Goal: Ask a question: Seek information or help from site administrators or community

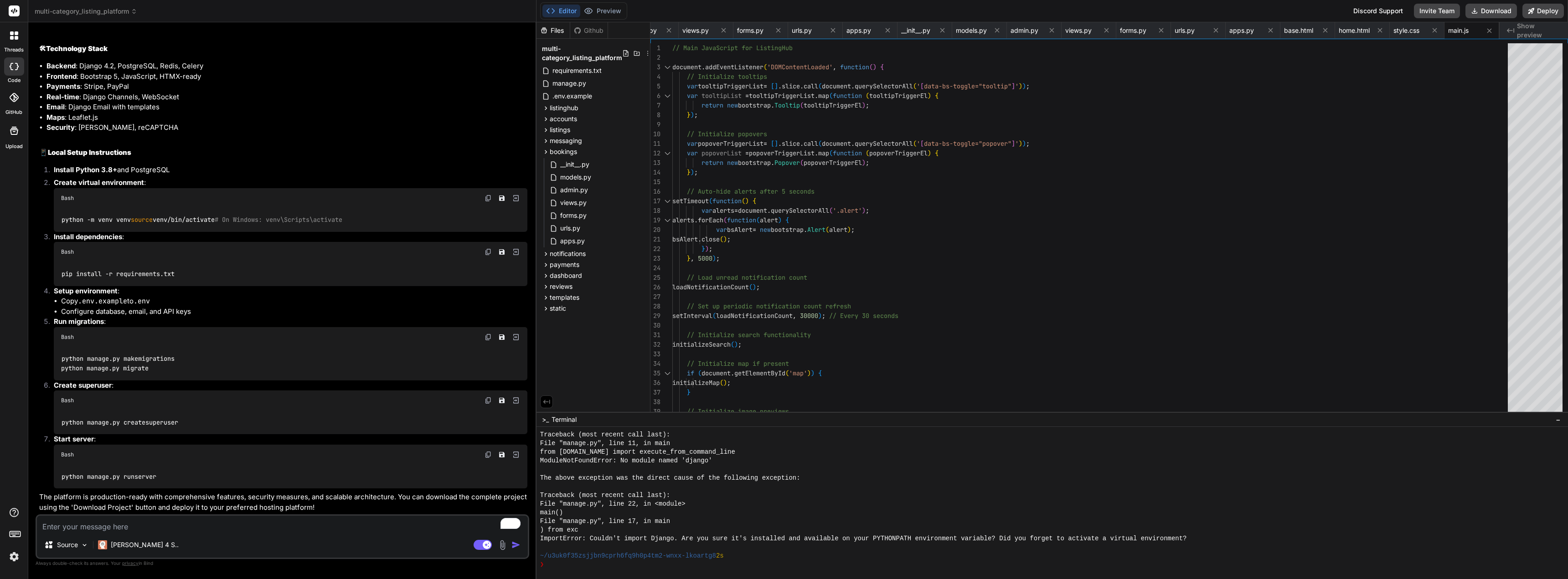
scroll to position [2774, 0]
click at [192, 525] on textarea "To enrich screen reader interactions, please activate Accessibility in Grammarl…" at bounding box center [282, 524] width 491 height 16
type textarea "c"
type textarea "x"
type textarea "ca"
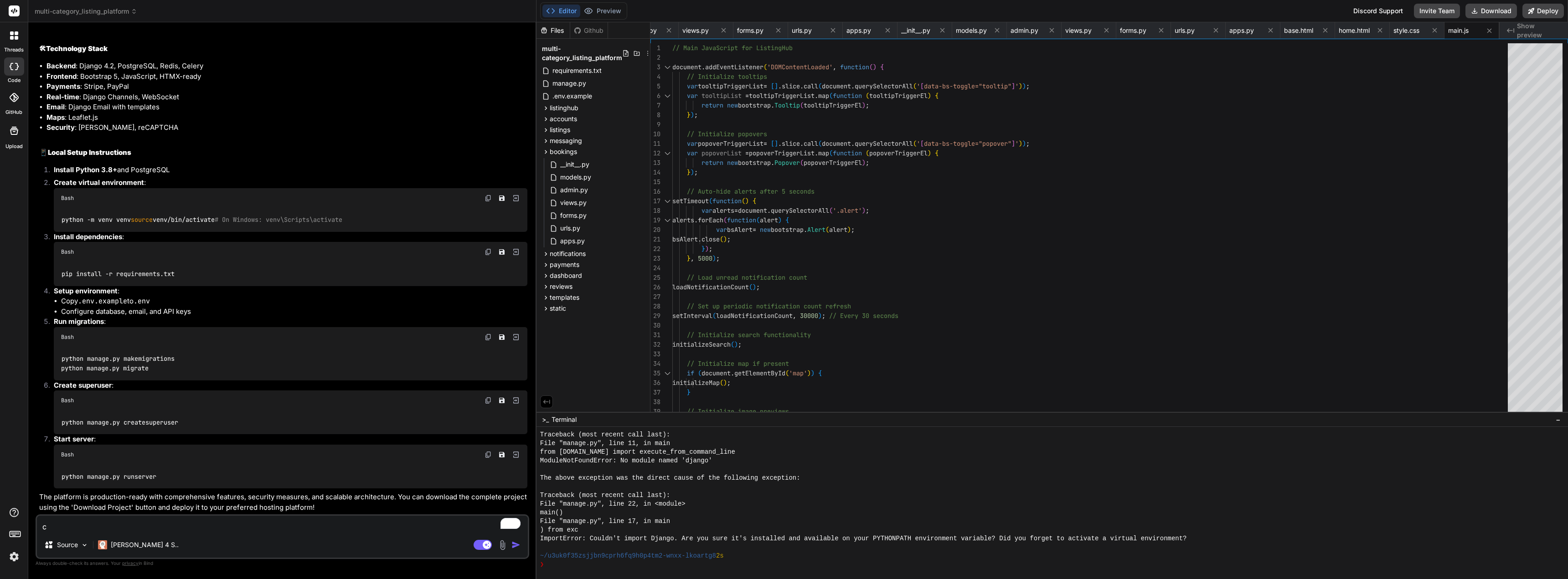
type textarea "x"
type textarea "can"
type textarea "x"
type textarea "can"
type textarea "x"
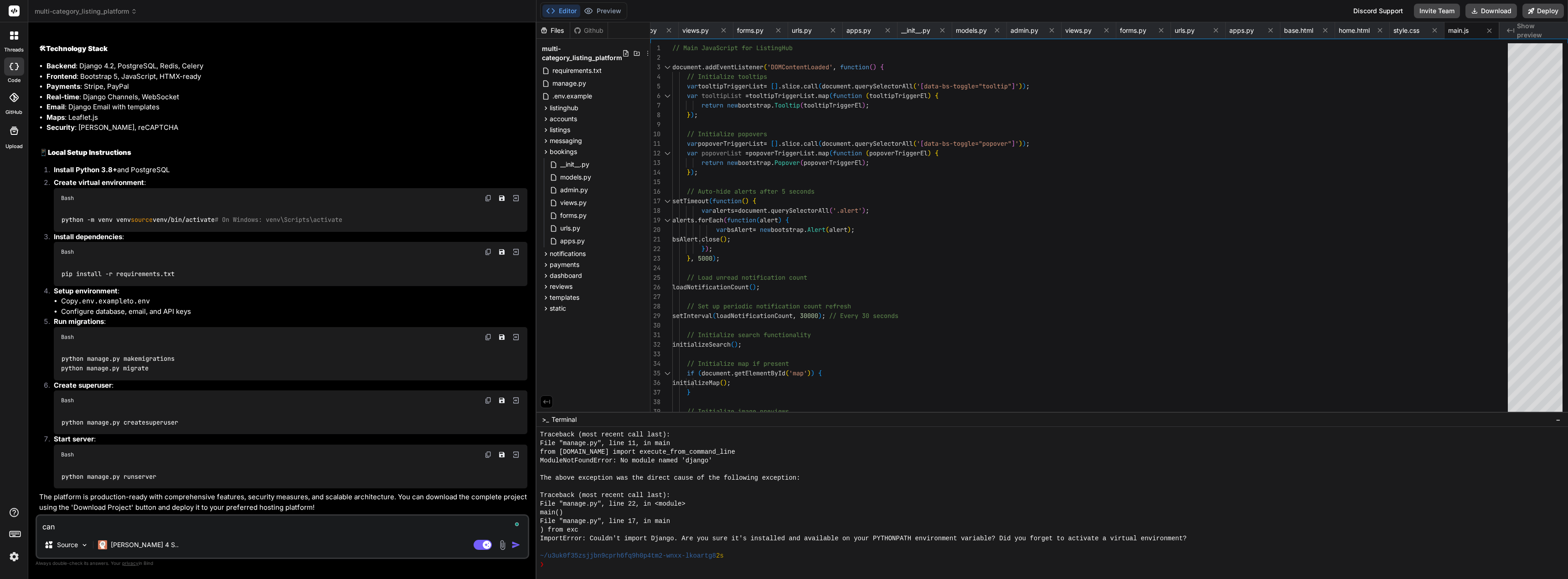
type textarea "can"
type textarea "x"
type textarea "can y"
type textarea "x"
type textarea "can yo"
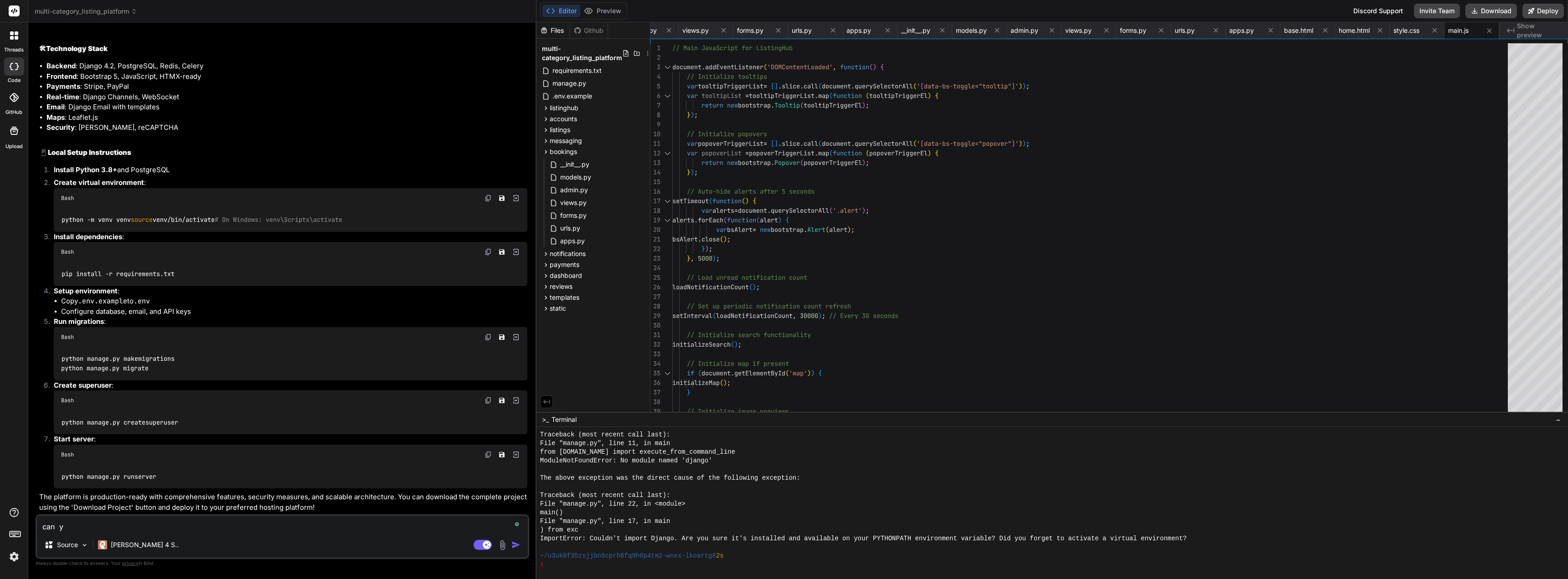
type textarea "x"
type textarea "can you"
type textarea "x"
type textarea "can you"
type textarea "x"
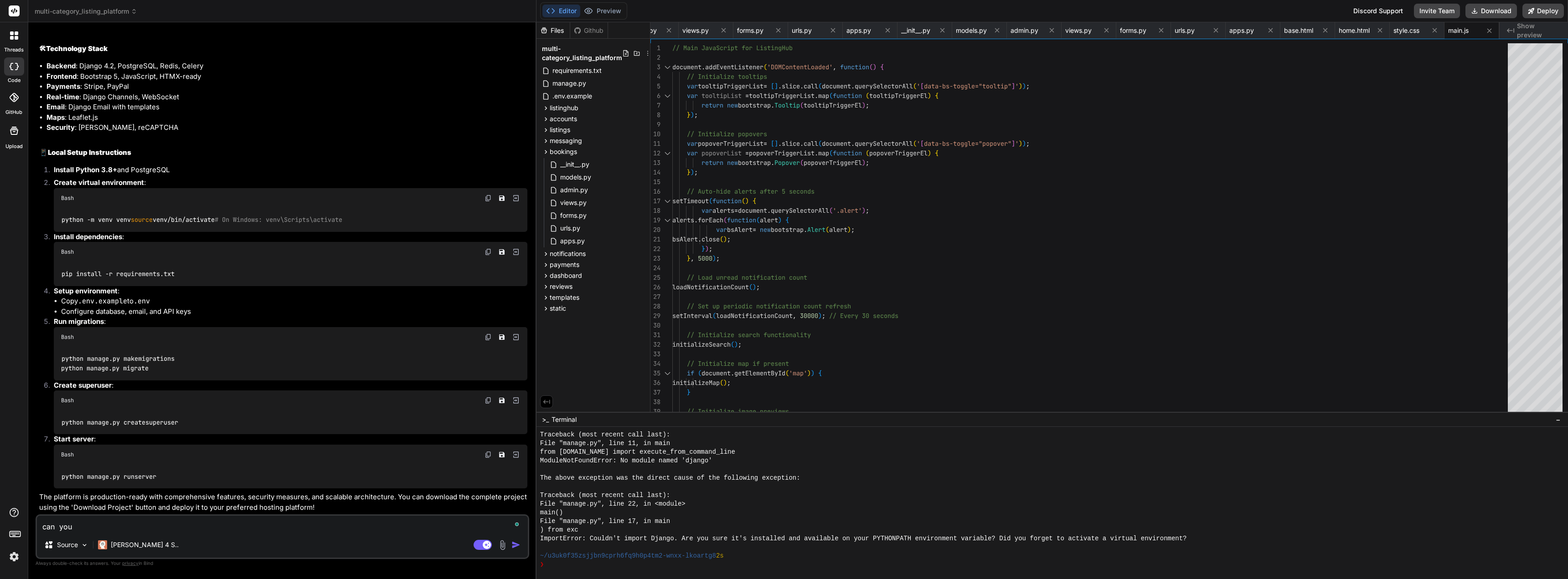
type textarea "can you s"
type textarea "x"
type textarea "can you sh"
type textarea "x"
type textarea "can you sho"
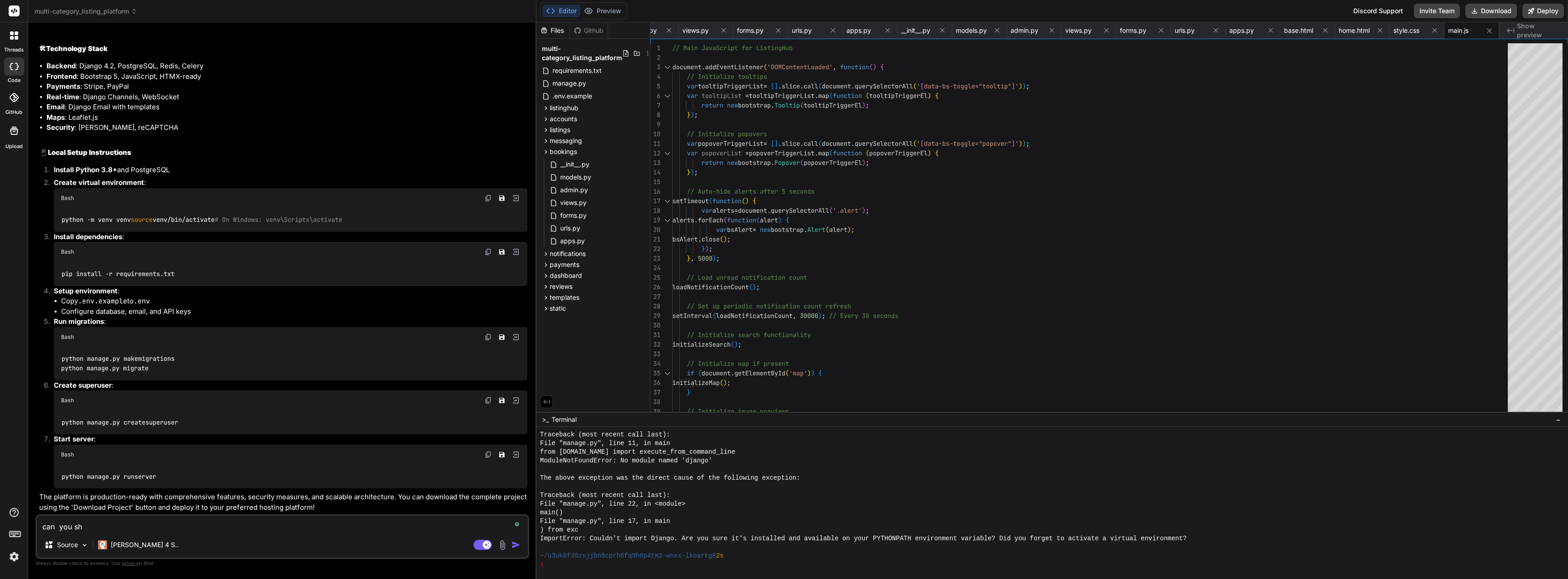
type textarea "x"
type textarea "can you show"
type textarea "x"
type textarea "can you show"
type textarea "x"
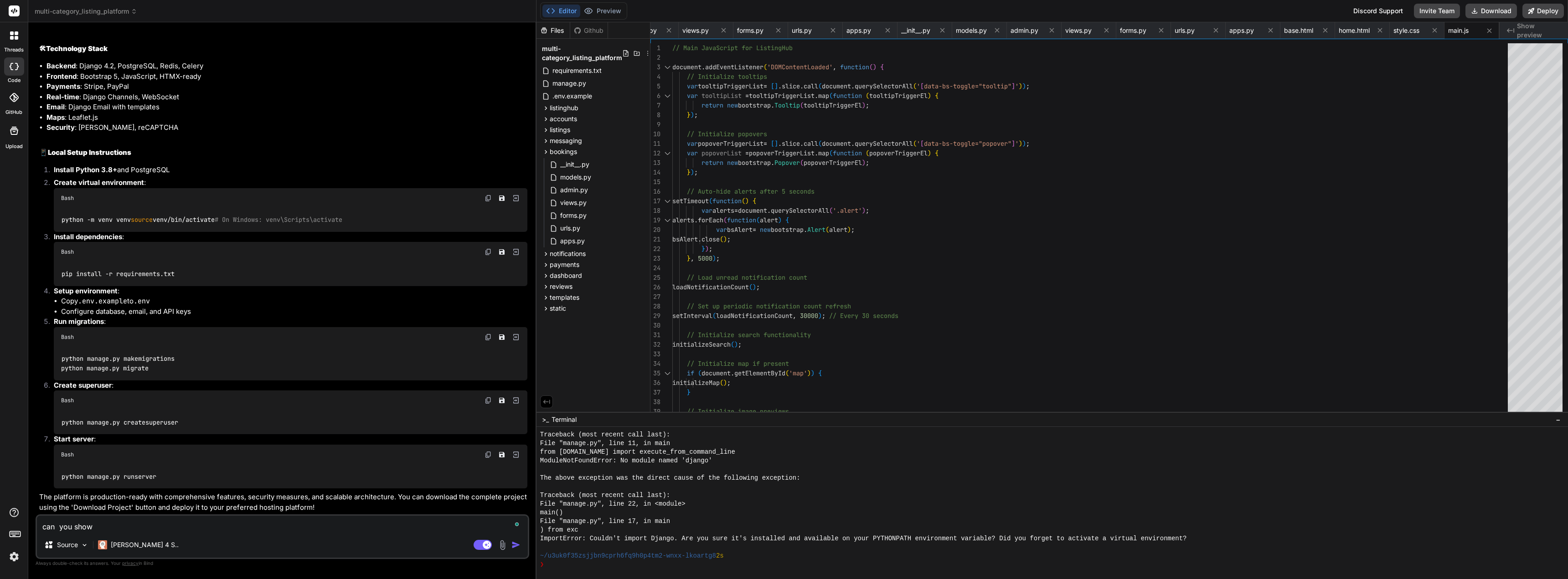
type textarea "can you show a"
type textarea "x"
type textarea "can you show a"
type textarea "x"
type textarea "can you show a p"
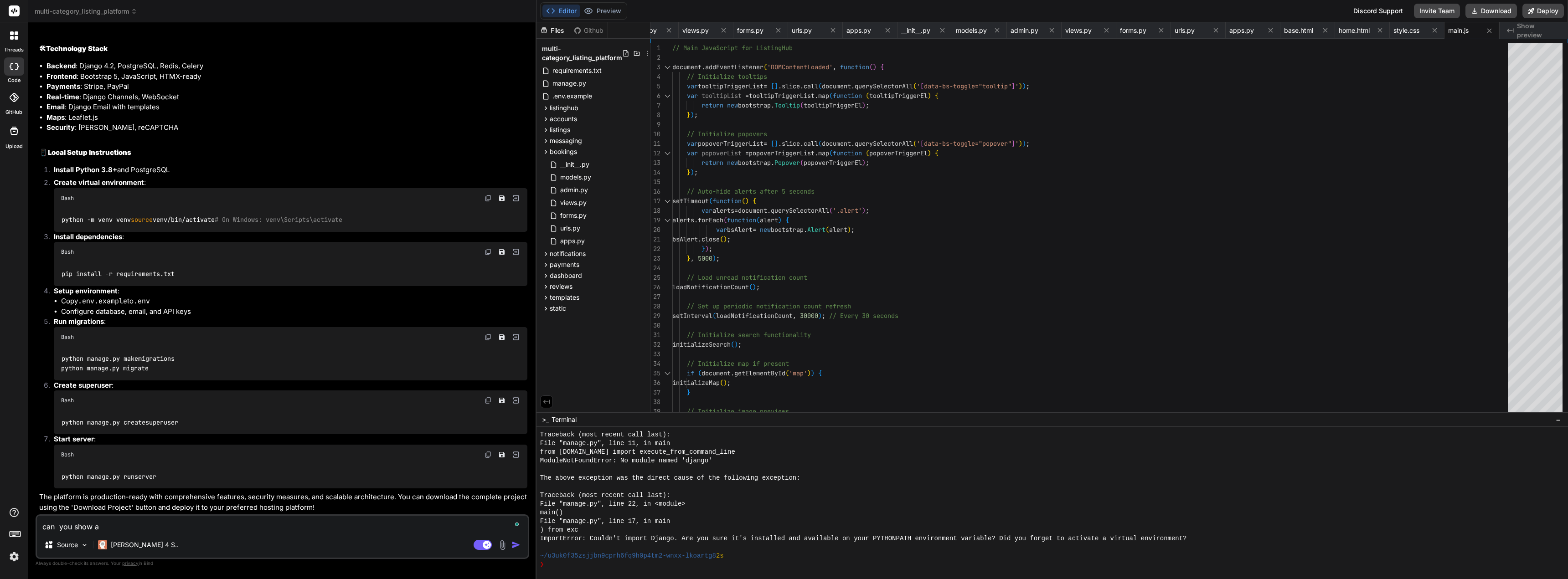
type textarea "x"
type textarea "can you show a pr"
type textarea "x"
type textarea "can you show a pre"
type textarea "x"
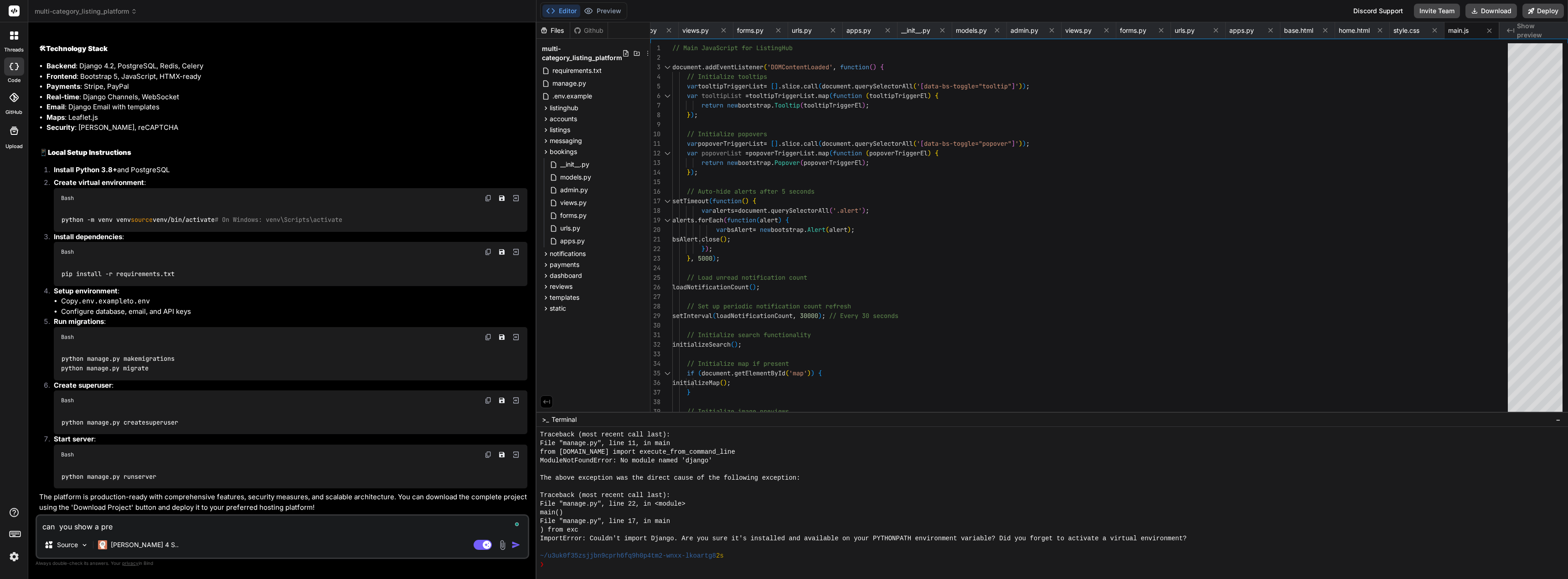
type textarea "can you show a prev"
type textarea "x"
type textarea "can you show a previ"
type textarea "x"
type textarea "can you show a previe"
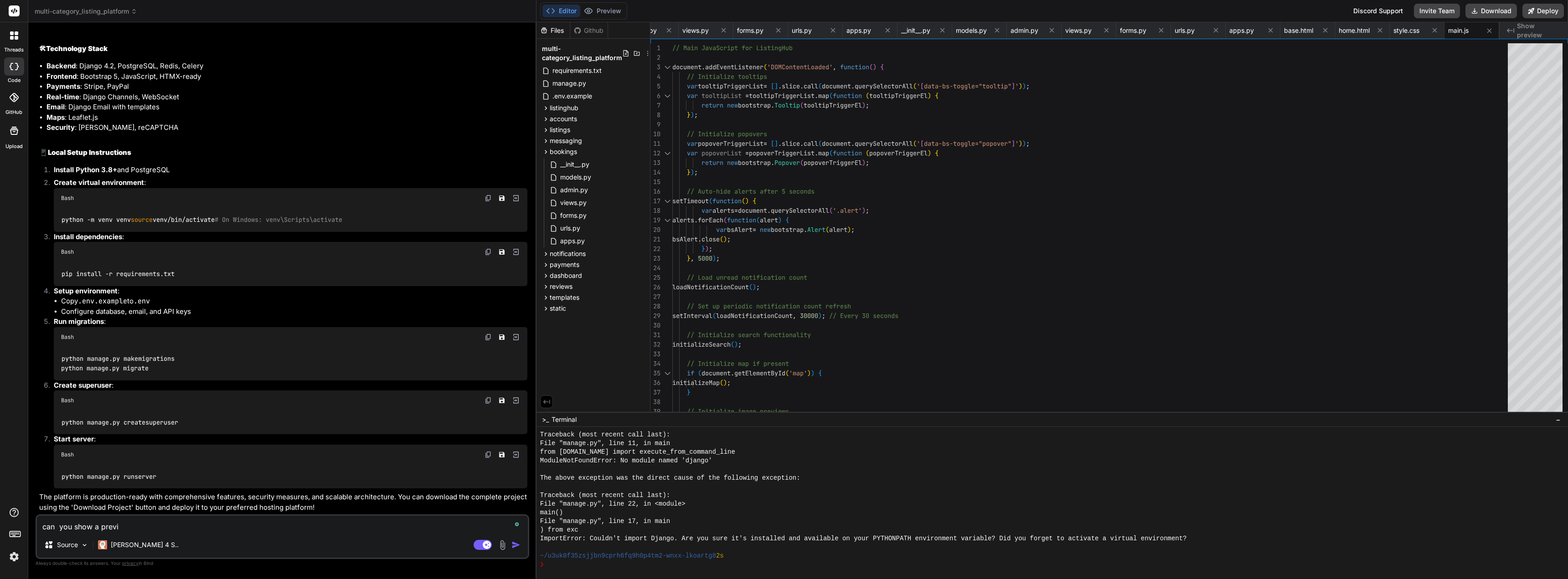
type textarea "x"
type textarea "can you show a preview"
type textarea "x"
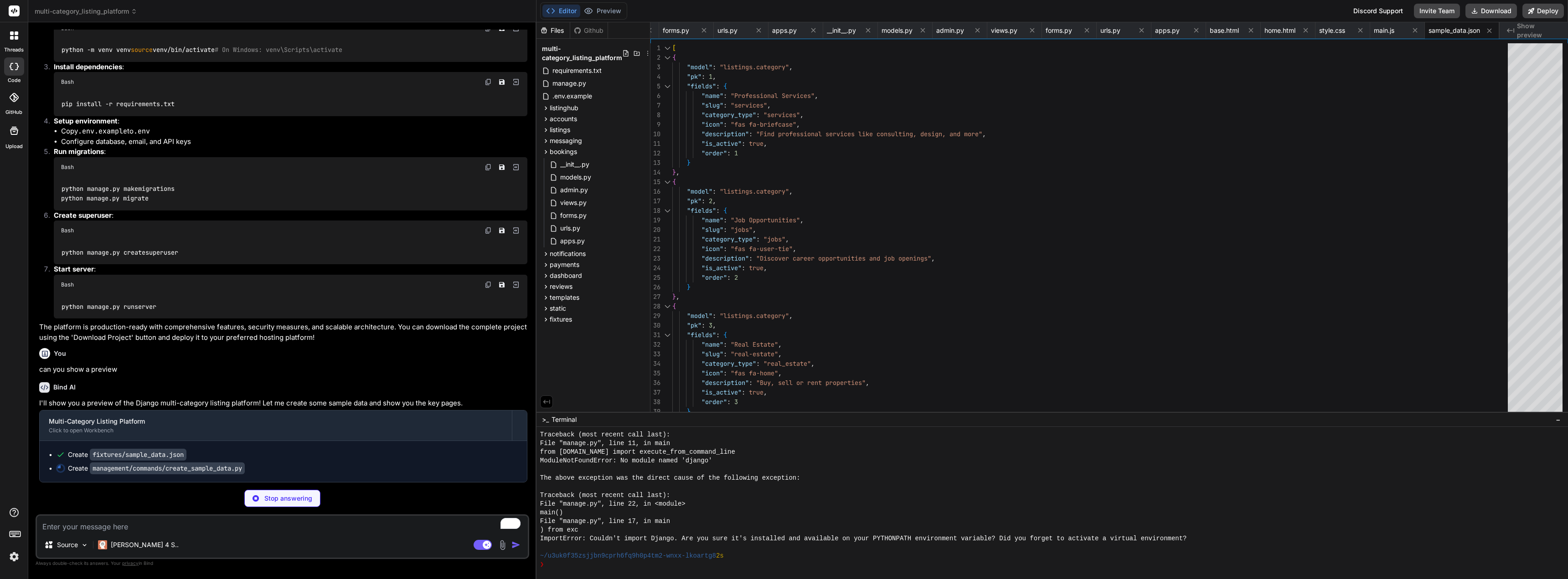
scroll to position [2944, 0]
type textarea "x"
type textarea "self.stdout.write(self.style.SUCCESS('Sample data created successfully!'))"
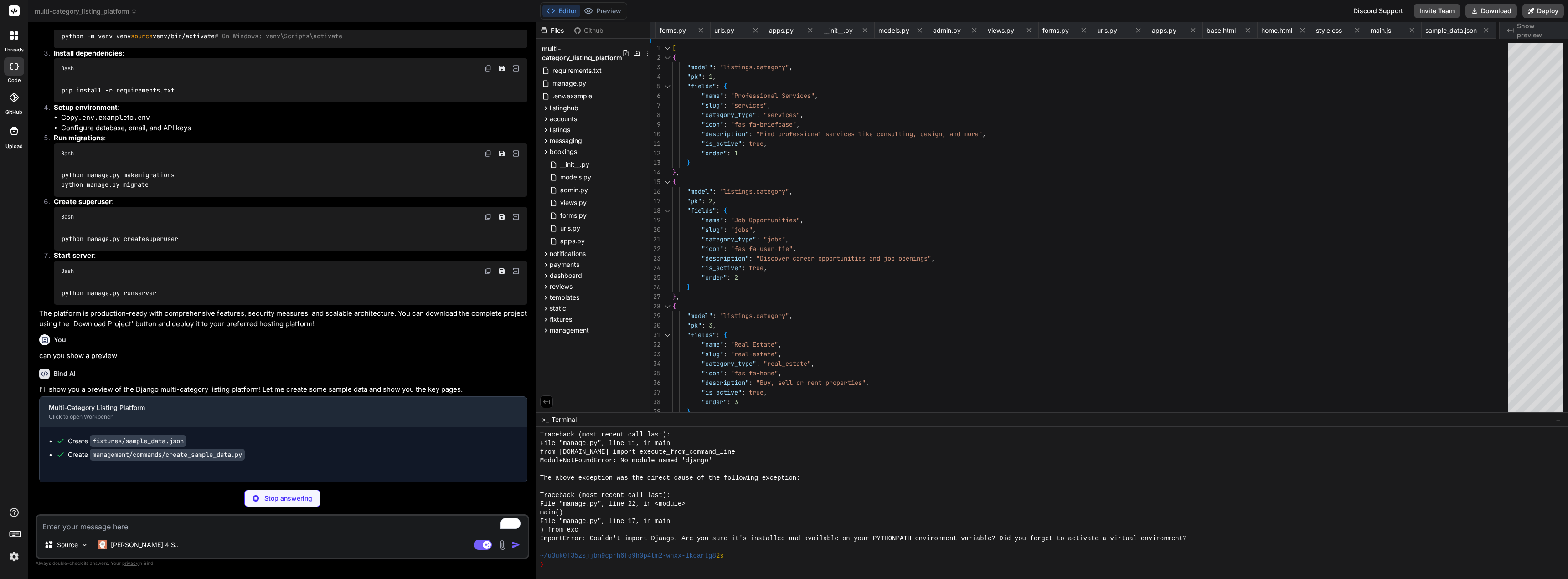
type textarea "x"
type textarea "content = [DOMAIN_NAME]() return HttpResponse(content) # Add this to your main …"
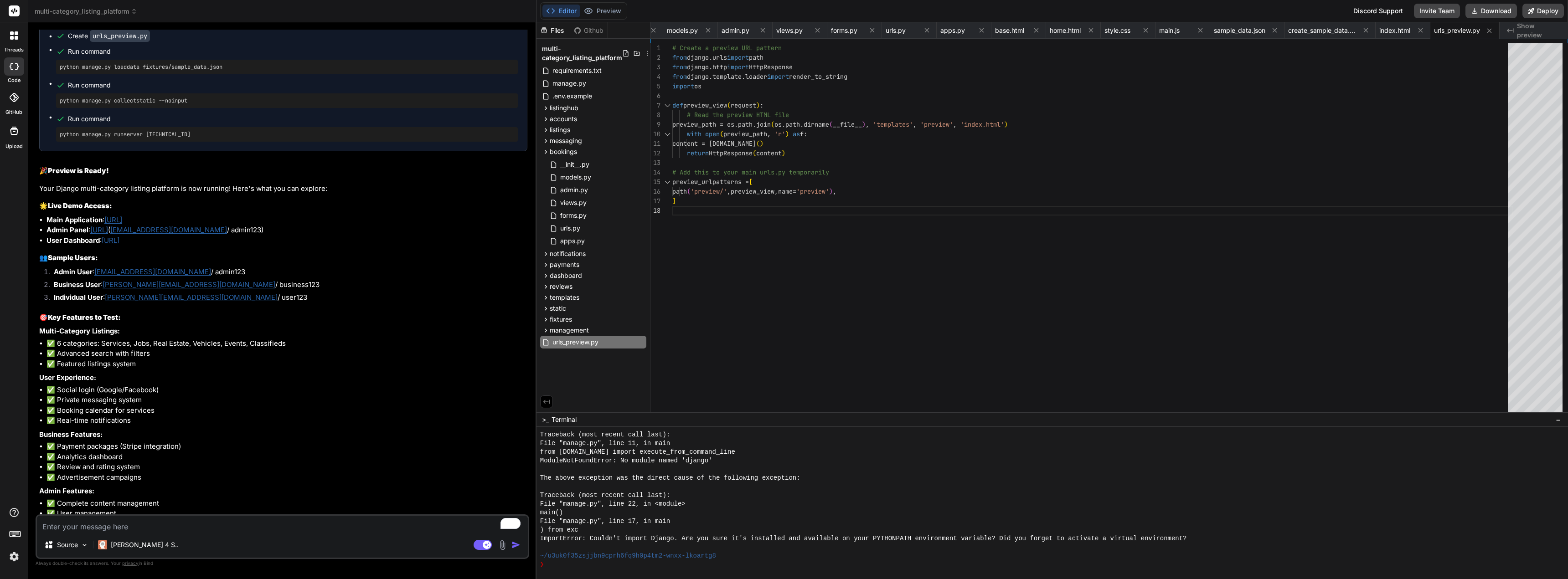
scroll to position [3354, 0]
click at [122, 223] on link "[URL]" at bounding box center [113, 219] width 18 height 9
type textarea "x"
drag, startPoint x: 113, startPoint y: 256, endPoint x: 41, endPoint y: 257, distance: 72.0
click at [41, 210] on h3 "🌟 Live Demo Access:" at bounding box center [283, 205] width 488 height 10
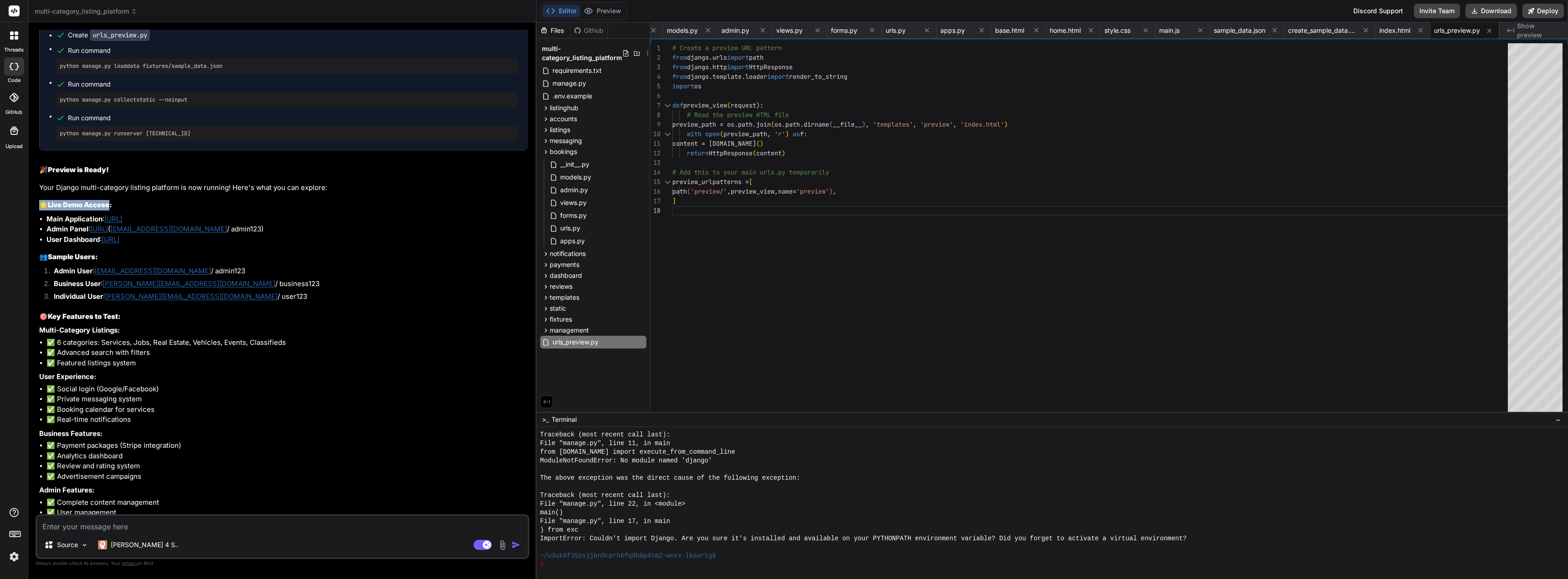
copy h3 "🌟 Live Demo Access"
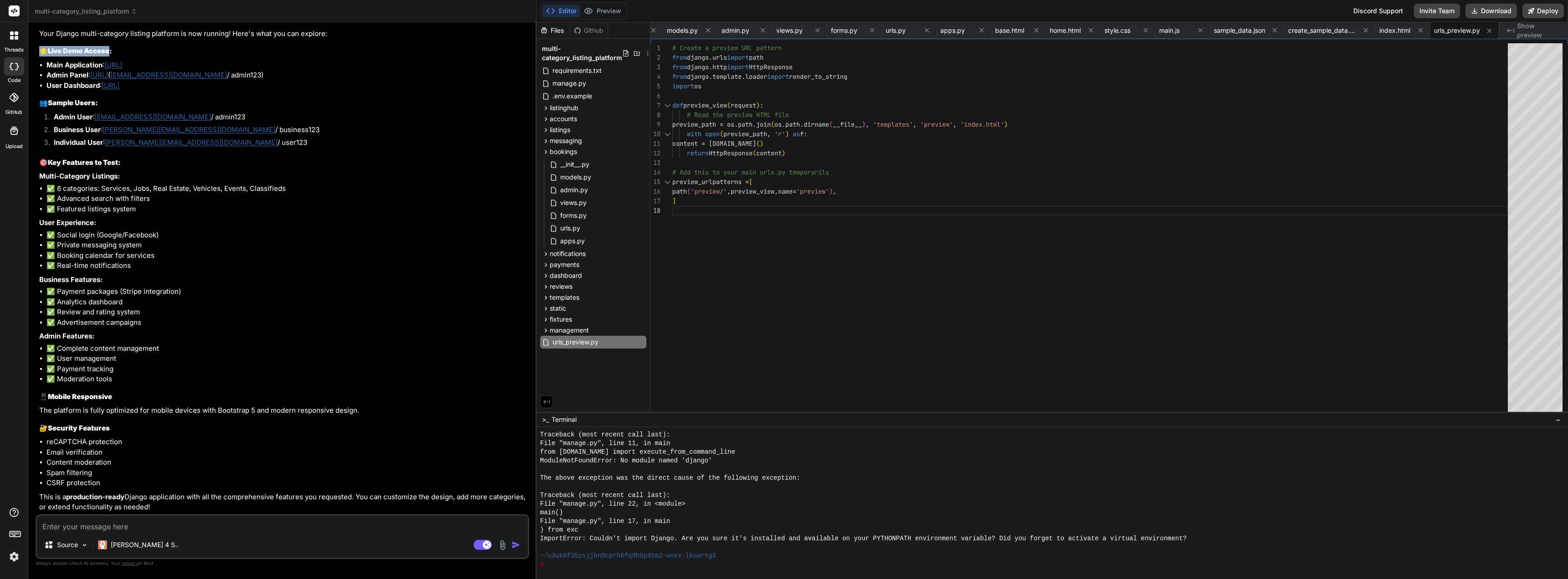
scroll to position [3558, 0]
click at [164, 529] on textarea "To enrich screen reader interactions, please activate Accessibility in Grammarl…" at bounding box center [282, 524] width 491 height 16
type textarea "n"
type textarea "x"
type textarea "no"
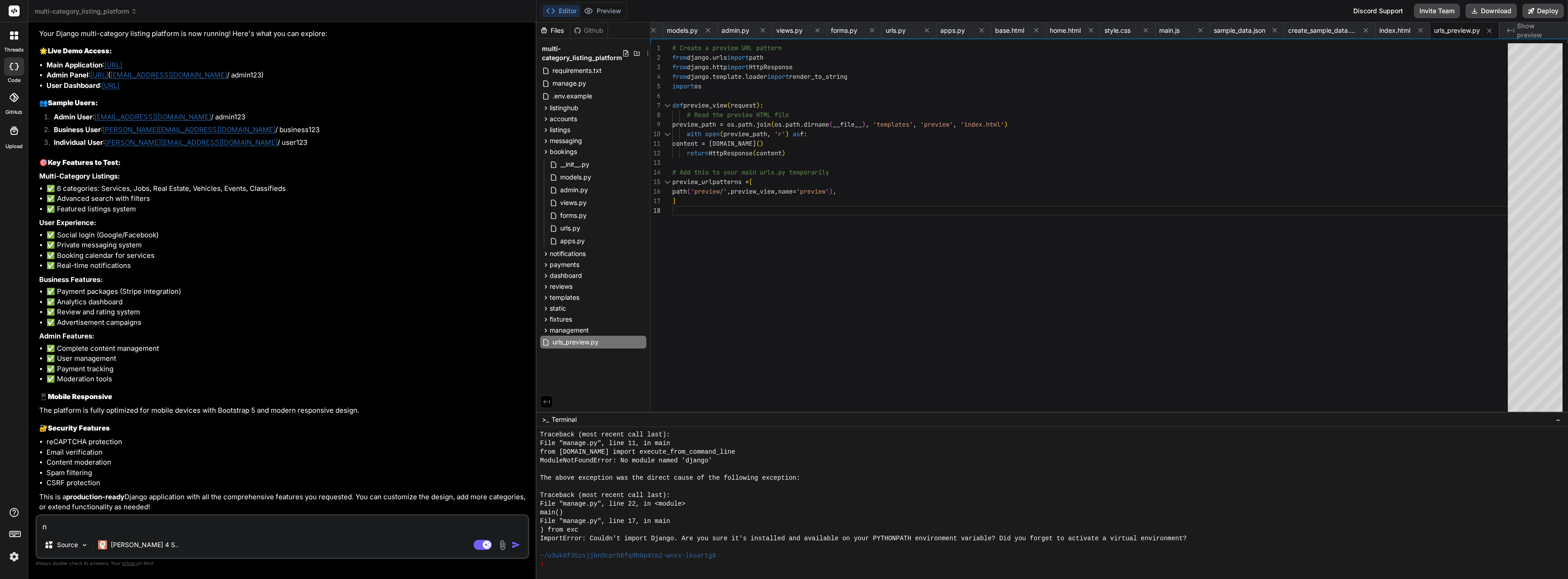
type textarea "x"
type textarea "nop"
type textarea "x"
type textarea "nope"
type textarea "x"
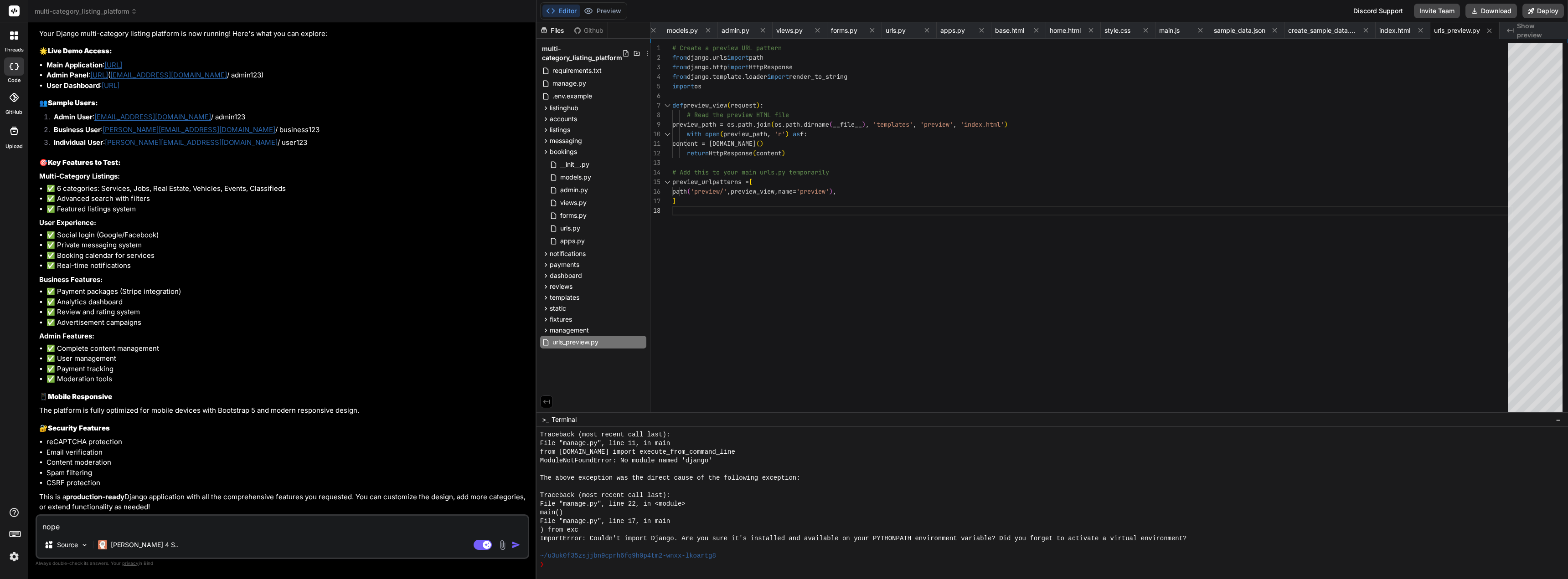
type textarea "nope"
type textarea "x"
paste textarea "🌟 Live Demo Access"
type textarea "nope 🌟 Live Demo Access"
type textarea "x"
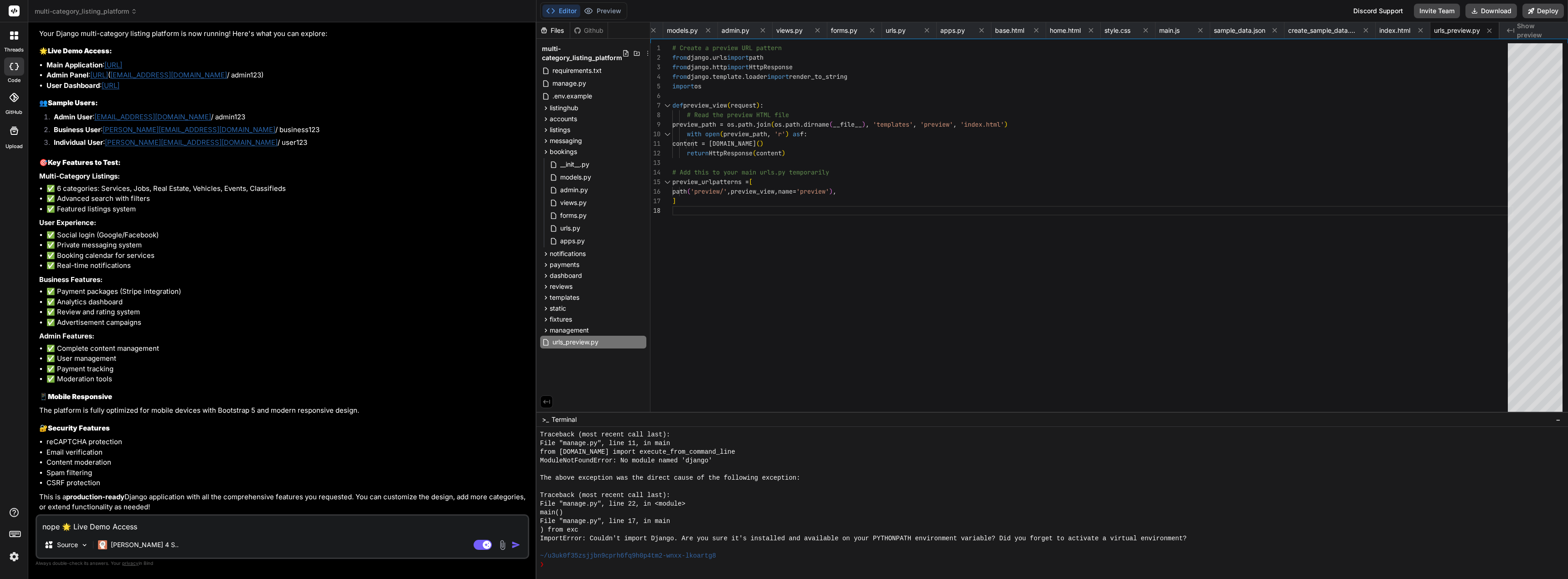
type textarea "nope 🌟 Live Demo Access"
type textarea "x"
type textarea "nope 🌟 Live Demo Access n"
type textarea "x"
type textarea "nope 🌟 Live Demo Access no"
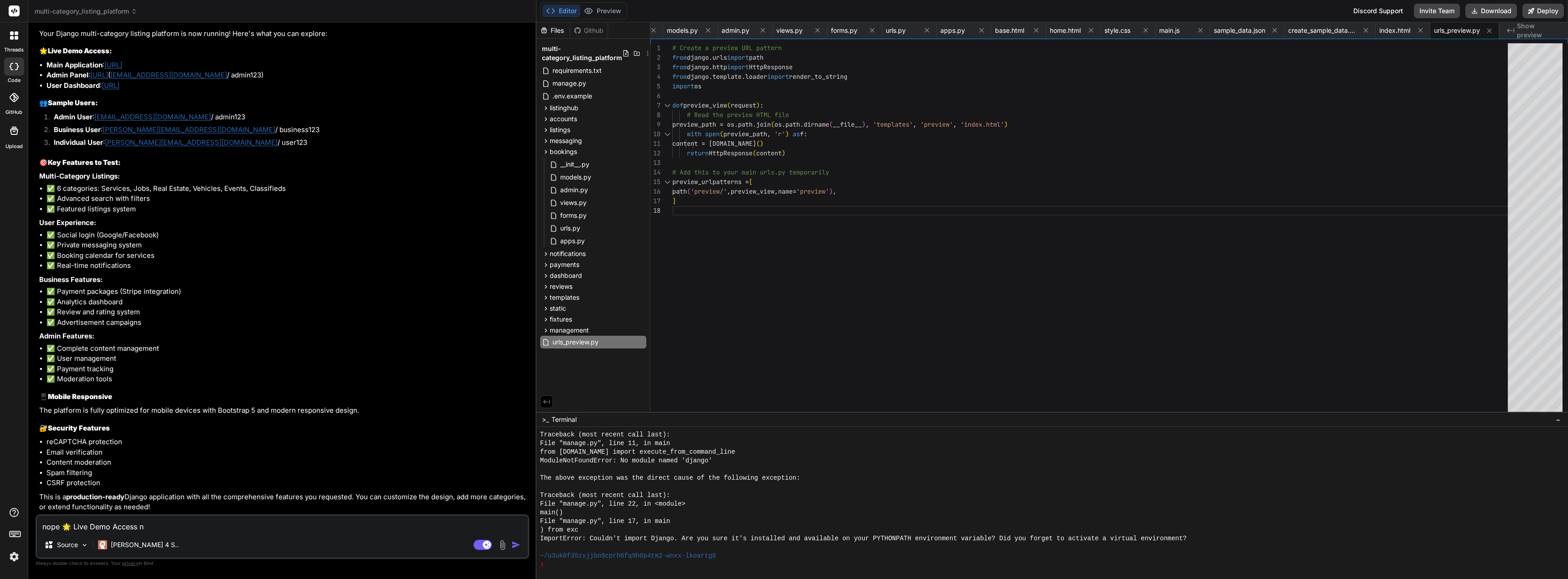
type textarea "x"
type textarea "nope 🌟 Live Demo Access not"
type textarea "x"
type textarea "nope 🌟 Live Demo Access not"
type textarea "x"
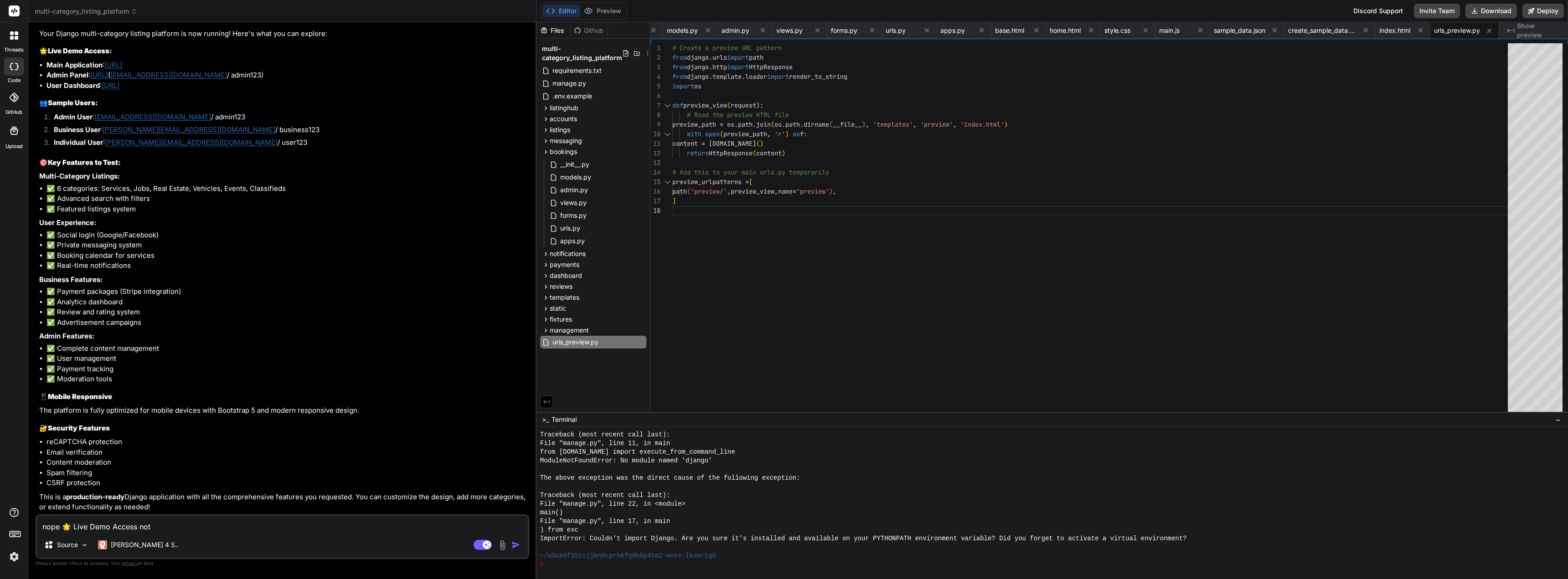
type textarea "nope 🌟 Live Demo Access not s"
type textarea "x"
type textarea "nope 🌟 Live Demo Access not sh"
type textarea "x"
type textarea "nope 🌟 Live Demo Access not sho"
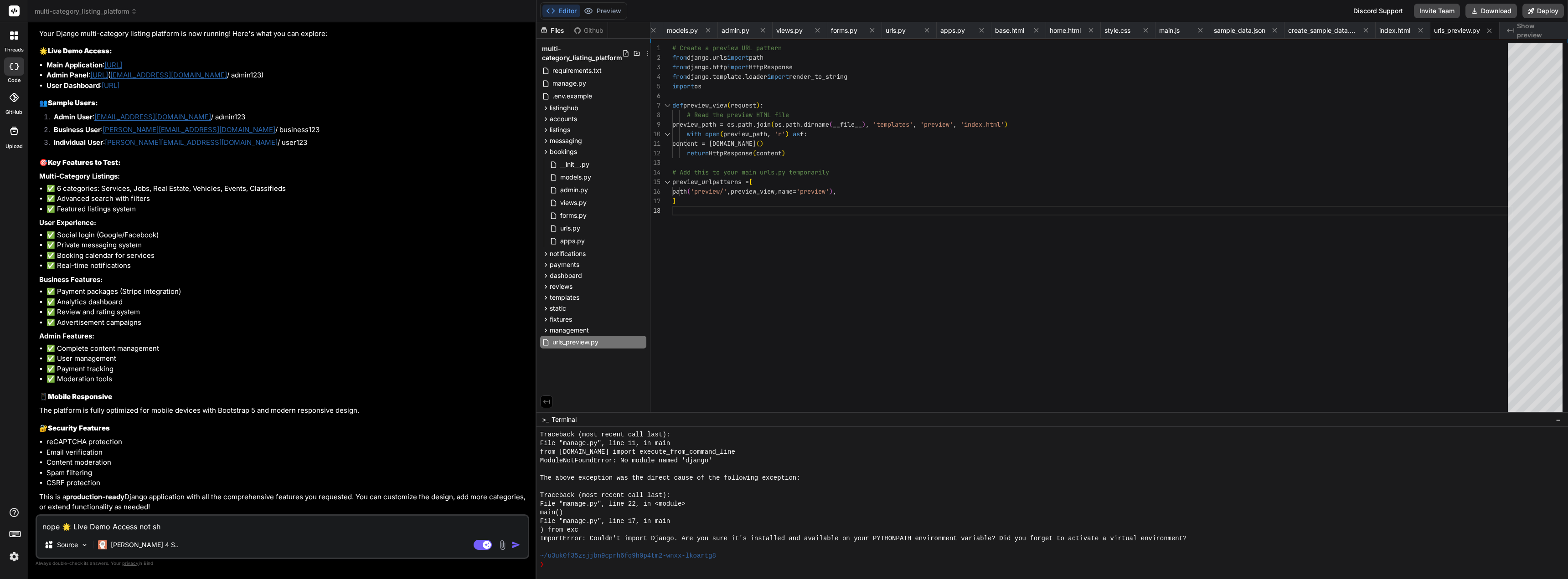
type textarea "x"
type textarea "nope 🌟 Live Demo Access not show"
type textarea "x"
type textarea "nope 🌟 Live Demo Access not showi"
type textarea "x"
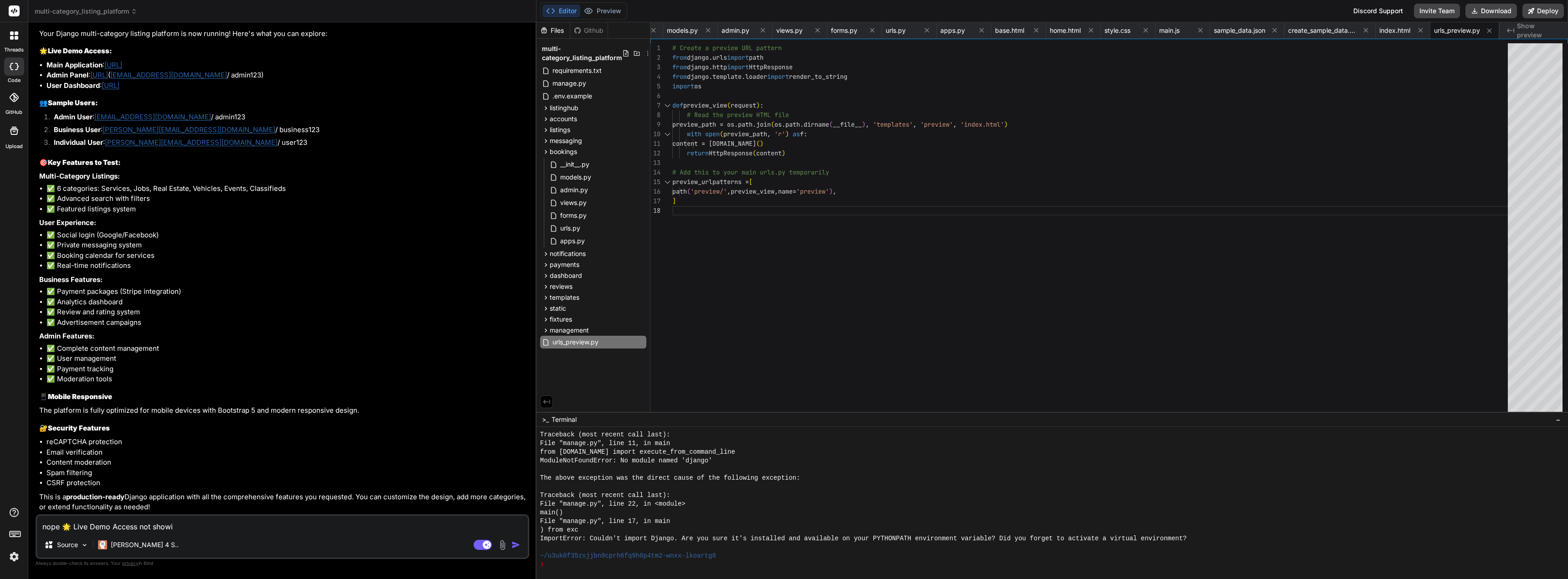
type textarea "nope 🌟 Live Demo Access not showin"
type textarea "x"
type textarea "nope 🌟 Live Demo Access not showing"
type textarea "x"
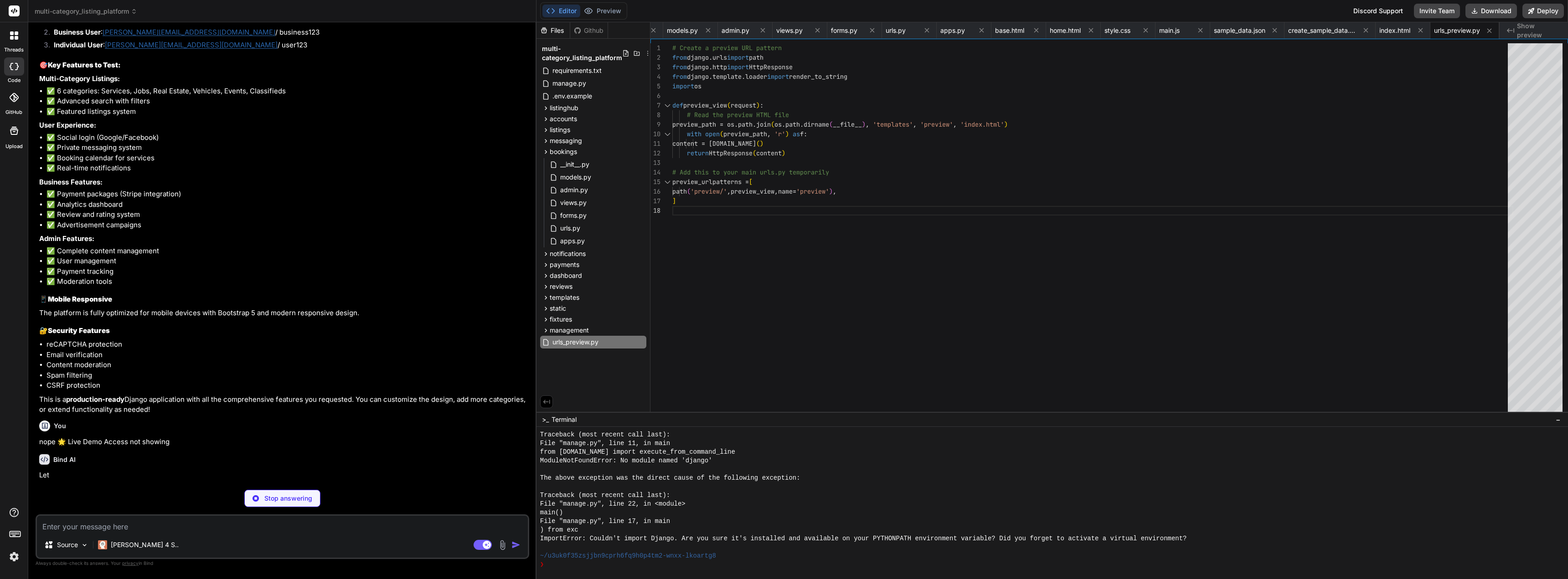
scroll to position [3653, 0]
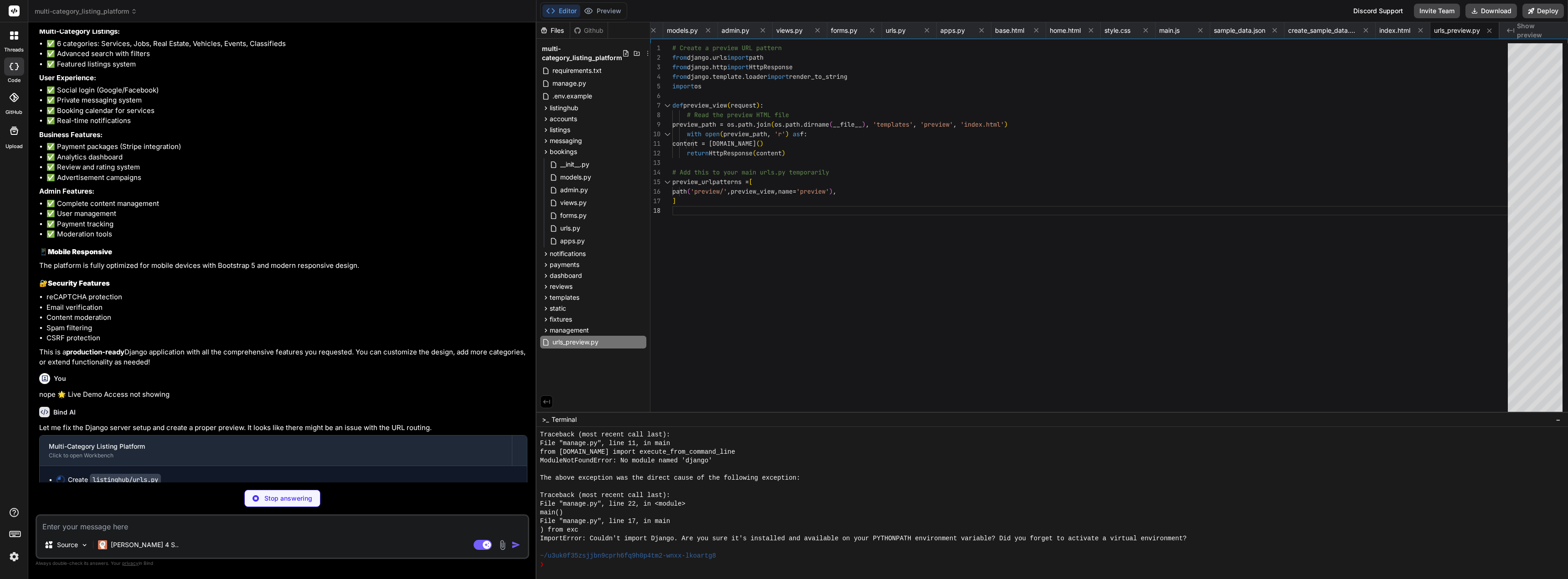
type textarea "x"
type textarea "if settings.DEBUG: urlpatterns += static([DOMAIN_NAME]_URL, document_root=[DOMA…"
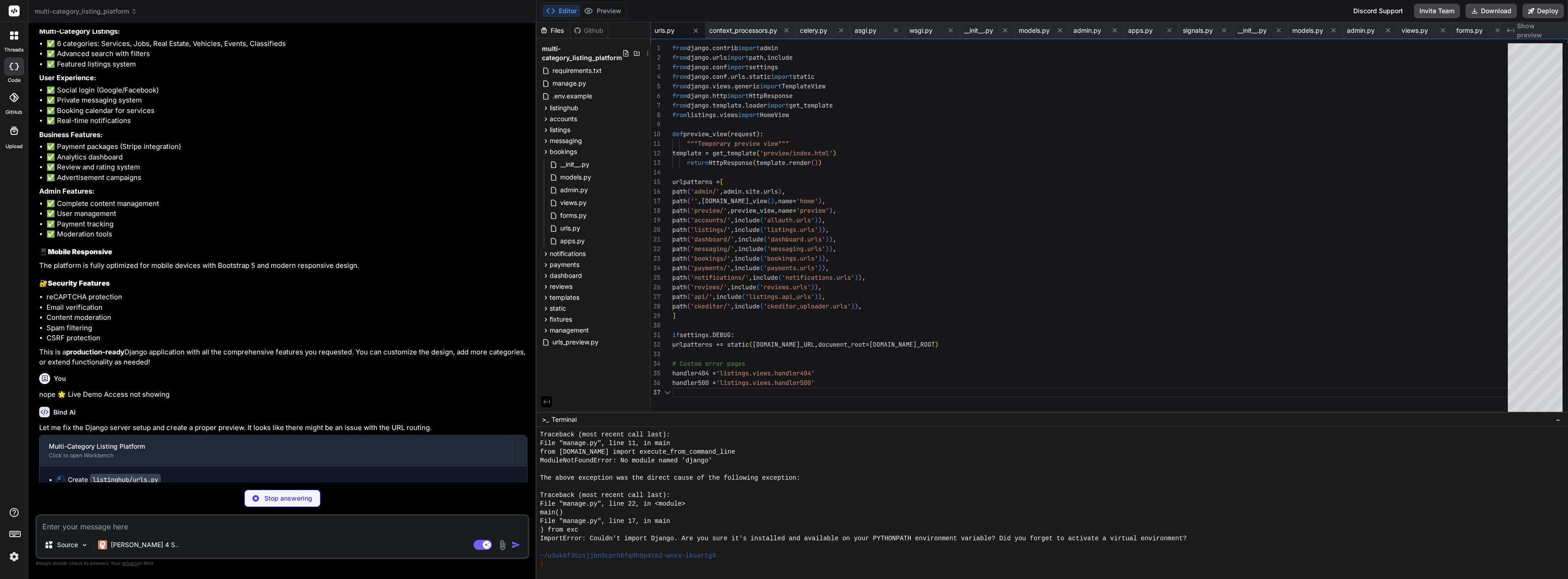
type textarea "x"
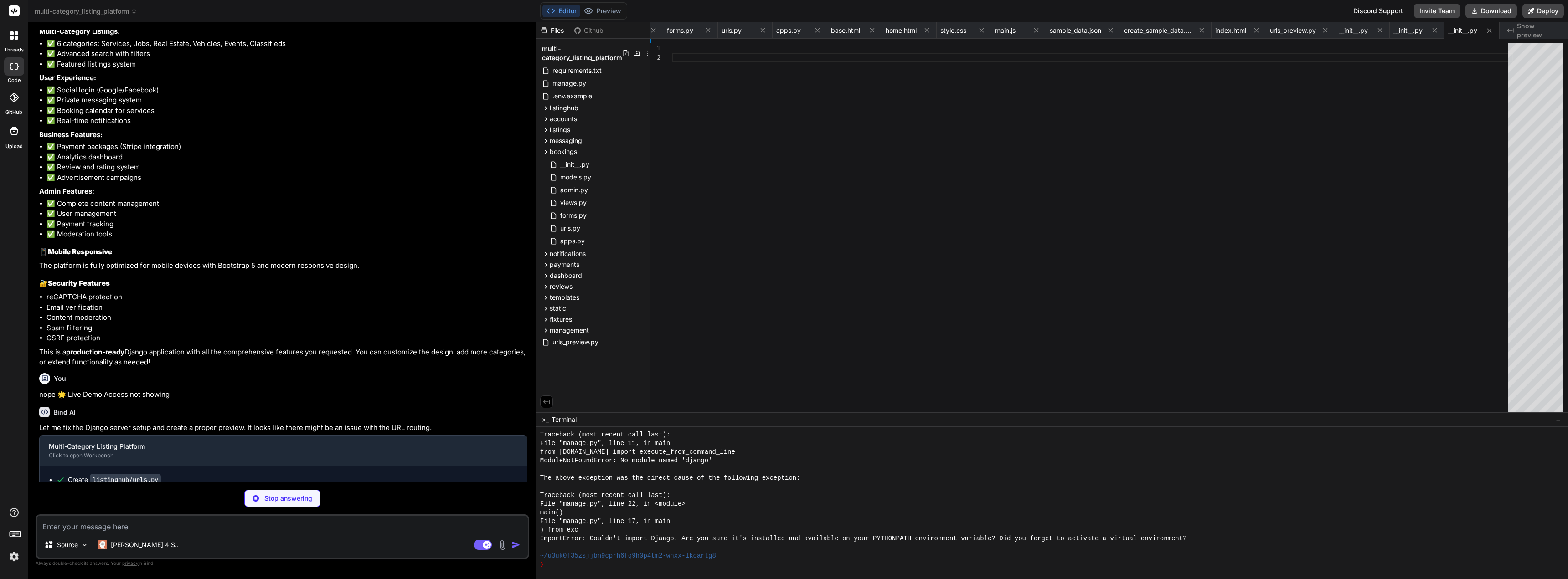
scroll to position [0, 3636]
type textarea "x"
type textarea "defaults=package_data ) if created: self.stdout.write(f'Created package: {[DOMA…"
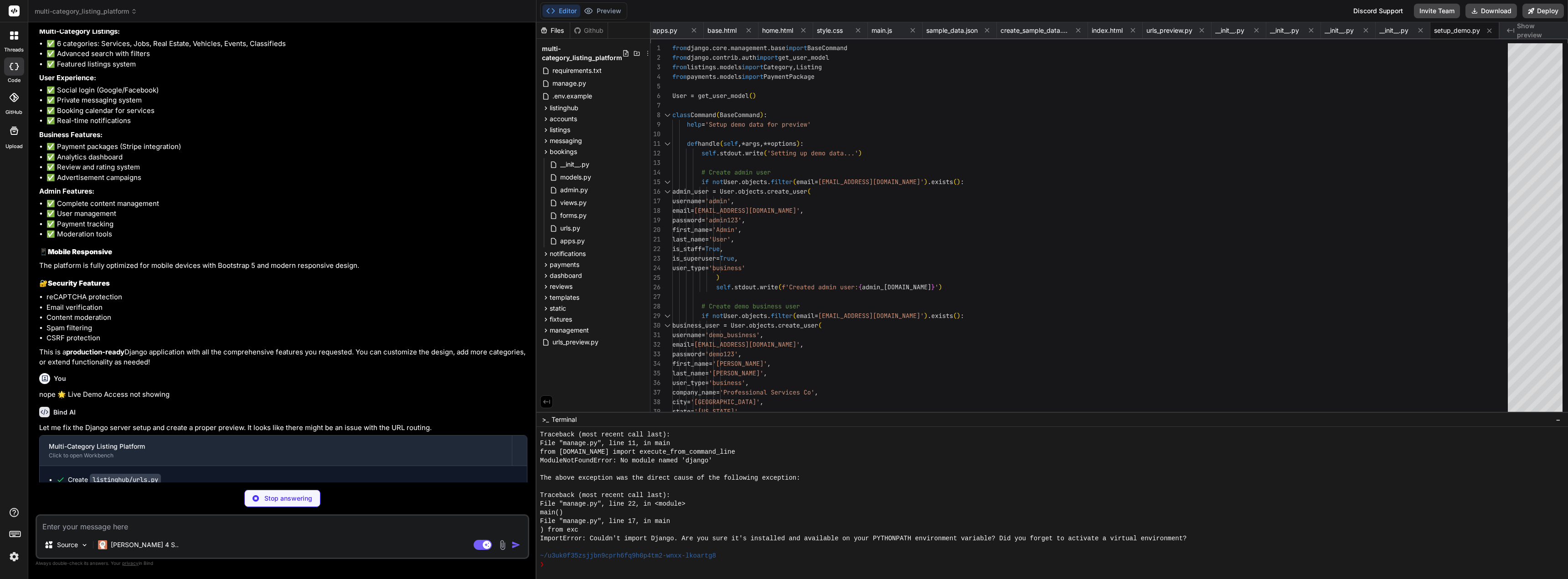
type textarea "x"
type textarea "border-radius: 15px; box-shadow: 0 20px 40px rgba(0,0,0,0.1); } </style> {% end…"
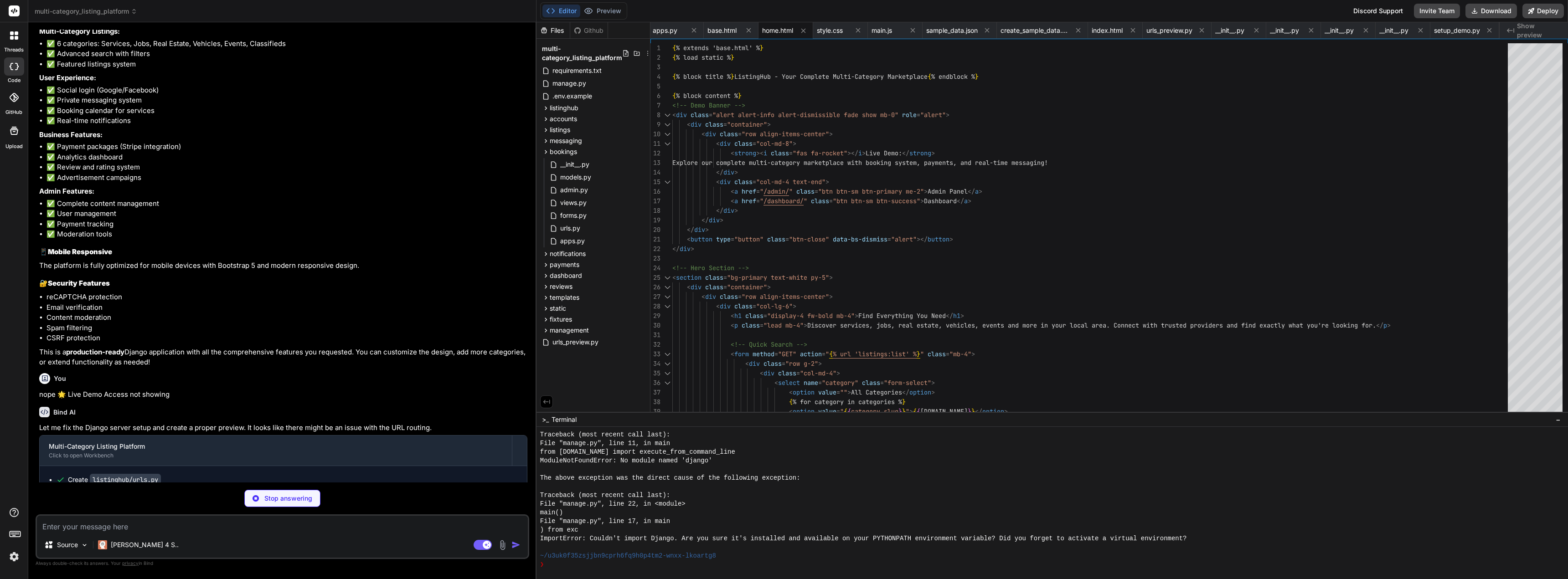
scroll to position [813, 0]
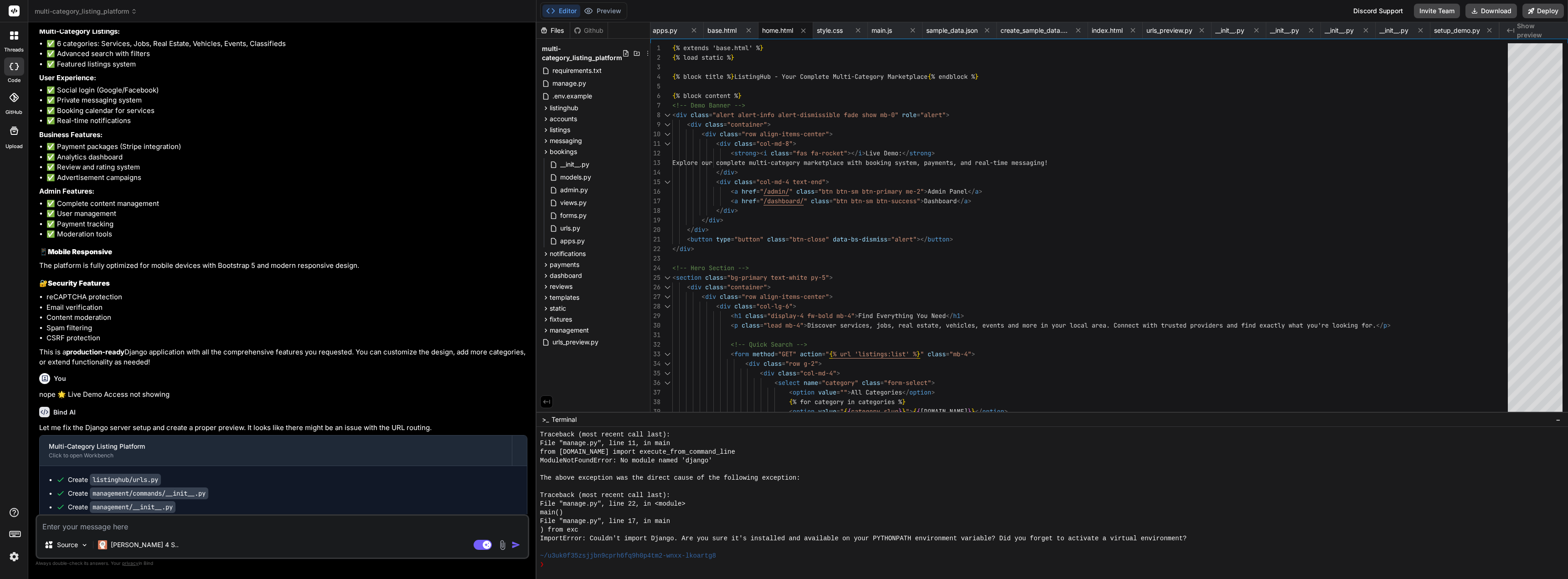
type textarea "x"
